Goal: Task Accomplishment & Management: Use online tool/utility

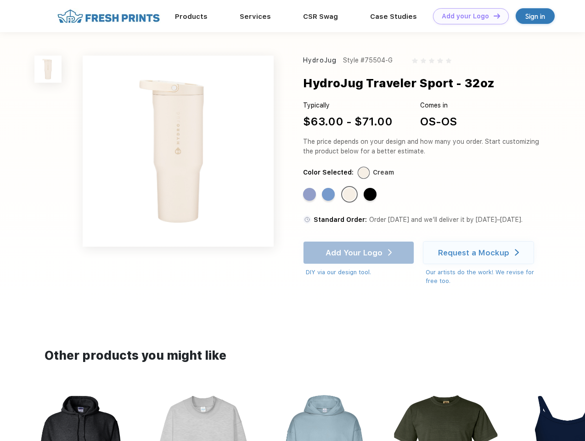
click at [468, 16] on link "Add your Logo Design Tool" at bounding box center [471, 16] width 76 height 16
click at [0, 0] on div "Design Tool" at bounding box center [0, 0] width 0 height 0
click at [493, 16] on link "Add your Logo Design Tool" at bounding box center [471, 16] width 76 height 16
click at [48, 69] on img at bounding box center [47, 69] width 27 height 27
click at [310, 195] on div "Standard Color" at bounding box center [309, 194] width 13 height 13
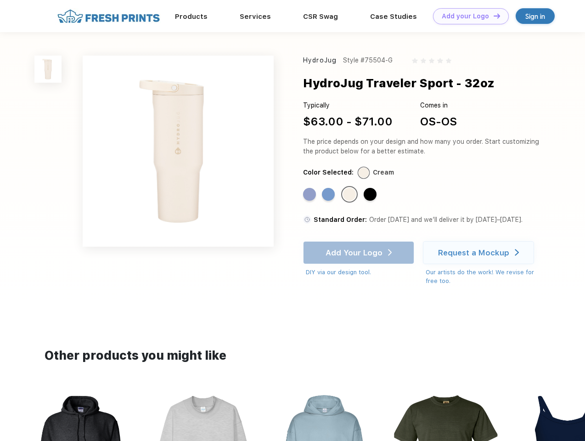
click at [329, 195] on div "Standard Color" at bounding box center [328, 194] width 13 height 13
click at [350, 195] on div "Standard Color" at bounding box center [349, 194] width 13 height 13
click at [371, 195] on div "Standard Color" at bounding box center [370, 194] width 13 height 13
click at [360, 253] on div "Add Your Logo DIY via our design tool. Ah shoot! This product isn't up in our d…" at bounding box center [358, 259] width 111 height 36
click at [480, 253] on div "Request a Mockup" at bounding box center [473, 252] width 71 height 9
